Goal: Task Accomplishment & Management: Use online tool/utility

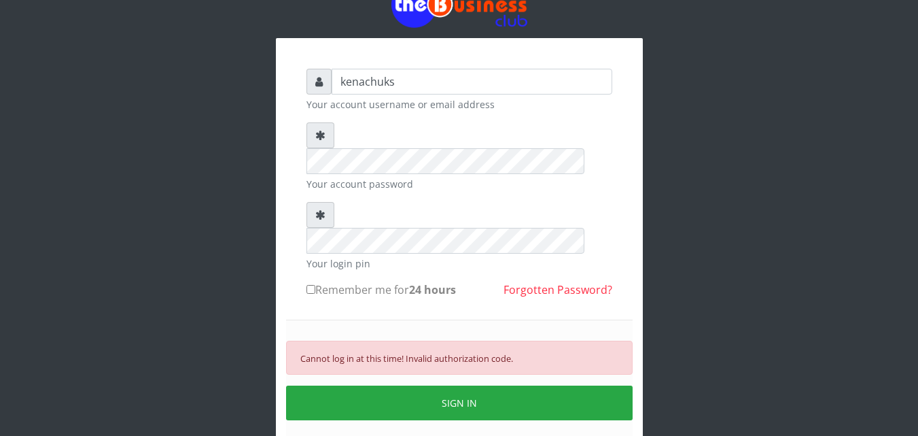
scroll to position [53, 0]
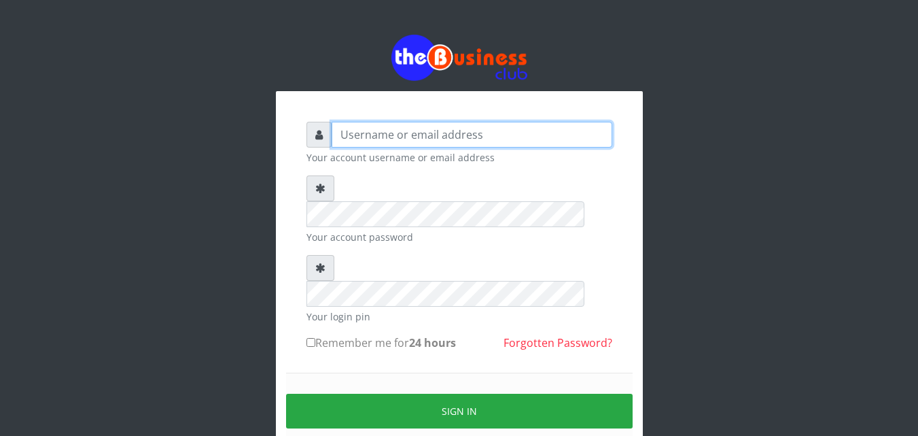
type input "kenachuks"
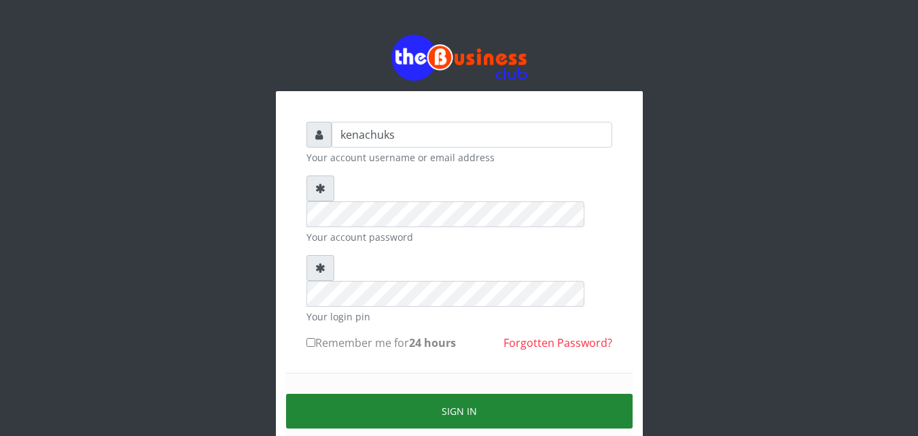
click at [408, 393] on button "Sign in" at bounding box center [459, 410] width 347 height 35
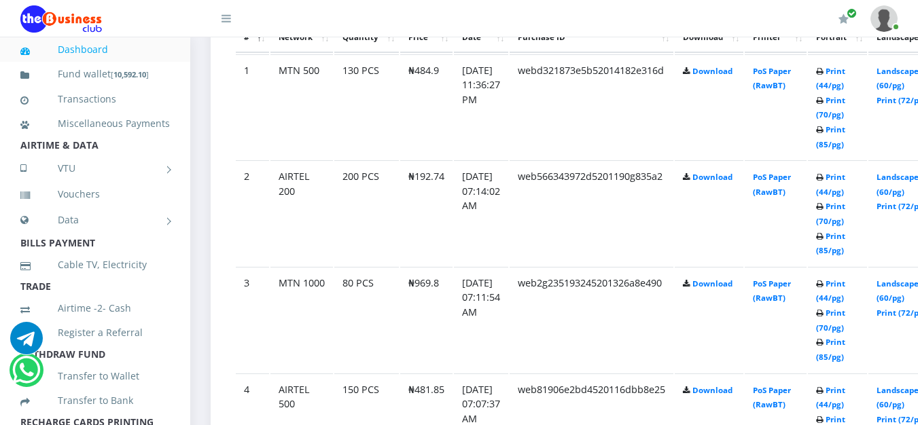
scroll to position [825, 0]
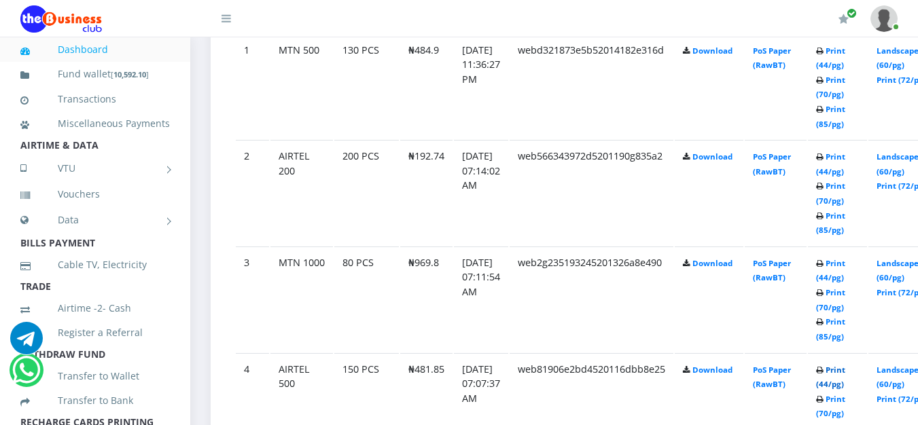
click at [845, 372] on link "Print (44/pg)" at bounding box center [830, 377] width 29 height 25
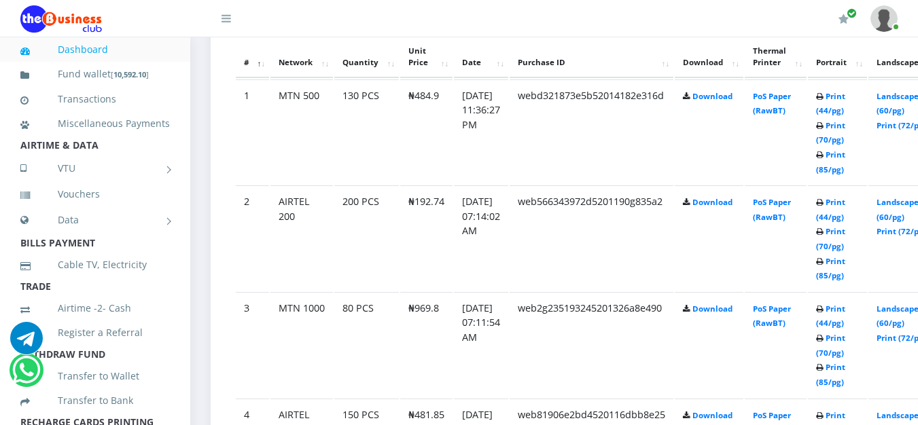
scroll to position [825, 0]
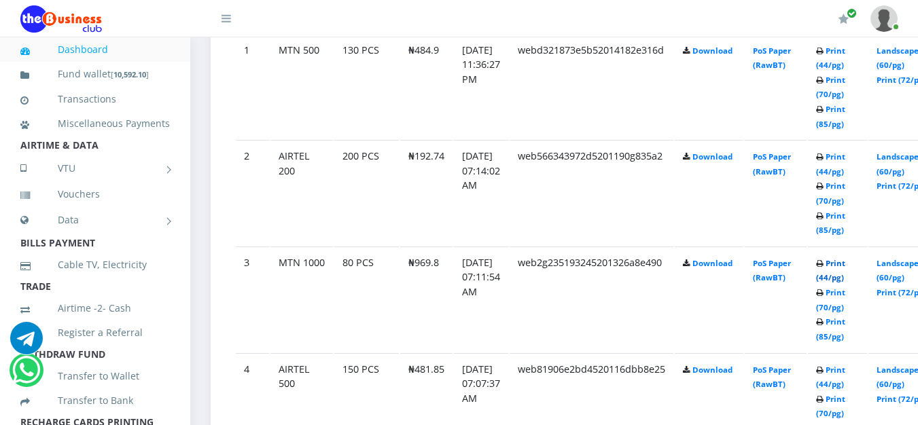
click at [845, 262] on link "Print (44/pg)" at bounding box center [830, 270] width 29 height 25
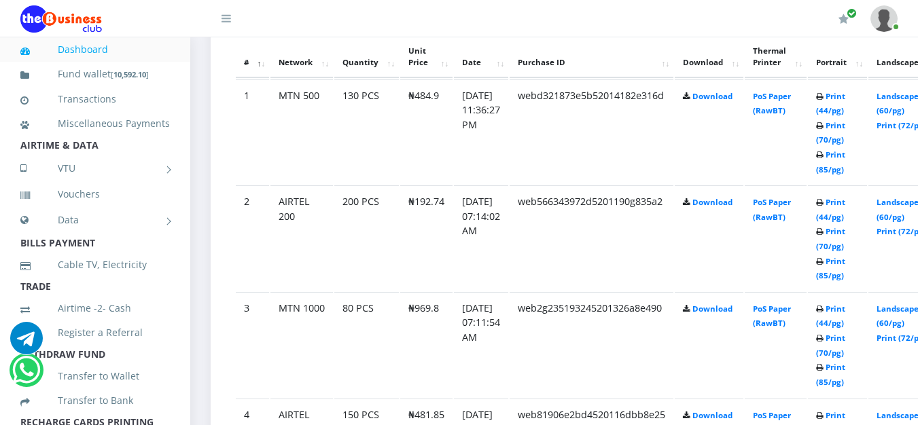
scroll to position [825, 0]
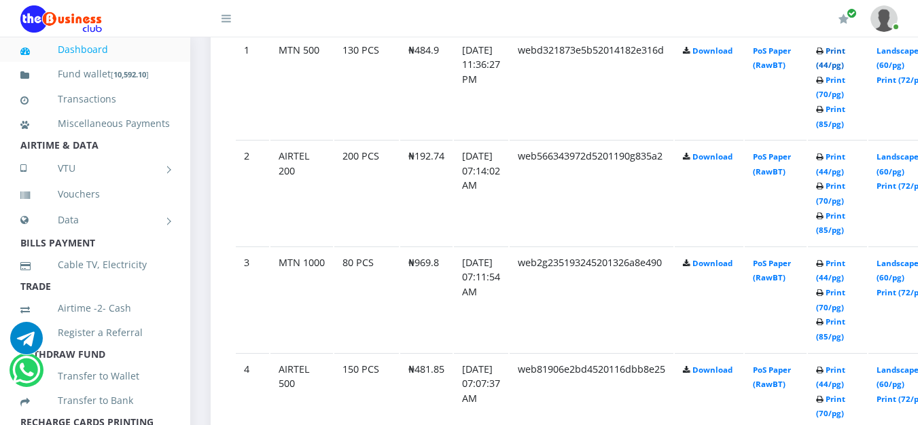
click at [845, 53] on link "Print (44/pg)" at bounding box center [830, 58] width 29 height 25
click at [845, 154] on link "Print (44/pg)" at bounding box center [830, 164] width 29 height 25
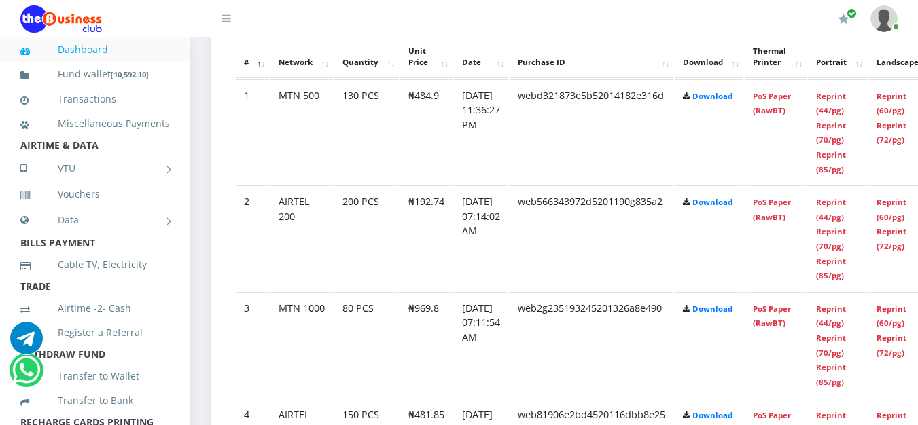
scroll to position [825, 0]
